Goal: Navigation & Orientation: Find specific page/section

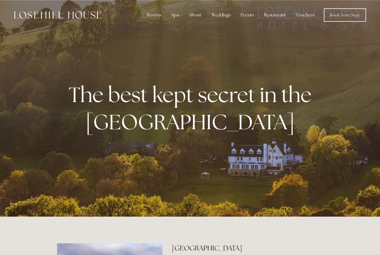
click at [151, 18] on div "Rooms" at bounding box center [154, 14] width 23 height 11
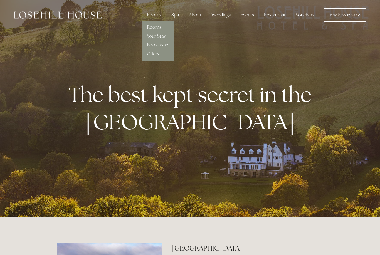
click at [155, 29] on link "Rooms" at bounding box center [154, 27] width 14 height 6
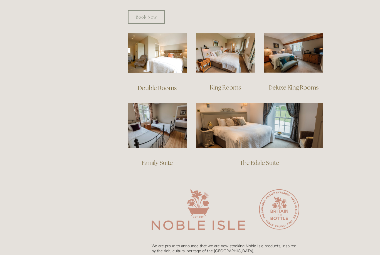
scroll to position [376, 0]
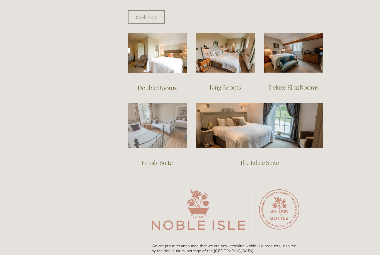
click at [156, 126] on img at bounding box center [157, 125] width 59 height 45
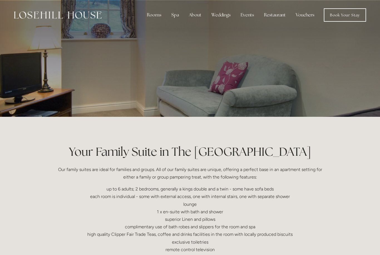
click at [185, 16] on nav "Rooms Rooms Your Stay Book a stay Offers Spa Spa" at bounding box center [234, 14] width 265 height 13
click at [175, 17] on div "Spa" at bounding box center [175, 14] width 16 height 11
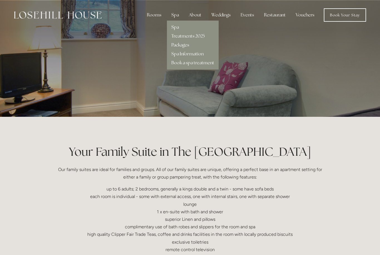
click at [183, 46] on link "Packages" at bounding box center [181, 45] width 18 height 6
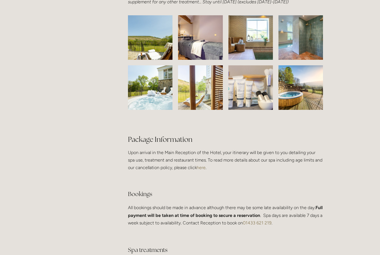
scroll to position [875, 0]
